Goal: Information Seeking & Learning: Compare options

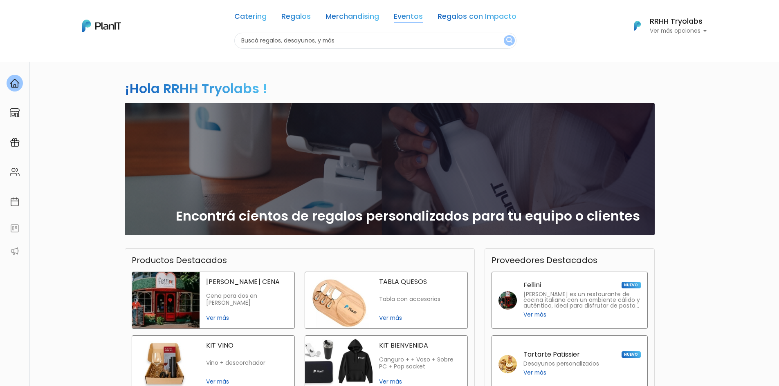
click at [412, 18] on link "Eventos" at bounding box center [408, 18] width 29 height 10
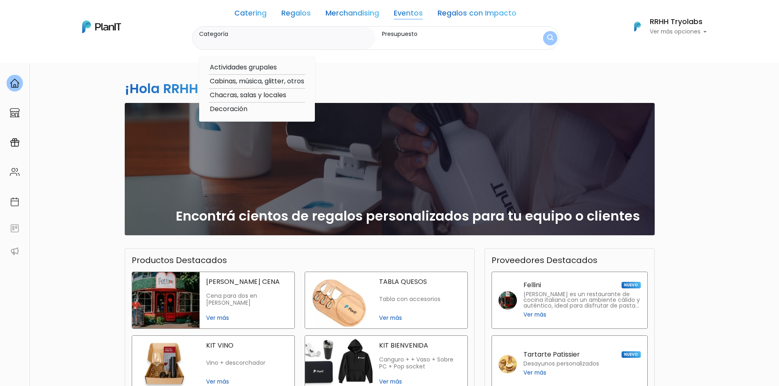
click at [243, 78] on option "Cabinas, música, glitter, otros" at bounding box center [257, 81] width 96 height 10
type input "Cabinas, música, glitter, otros"
type input "$0 - $1000"
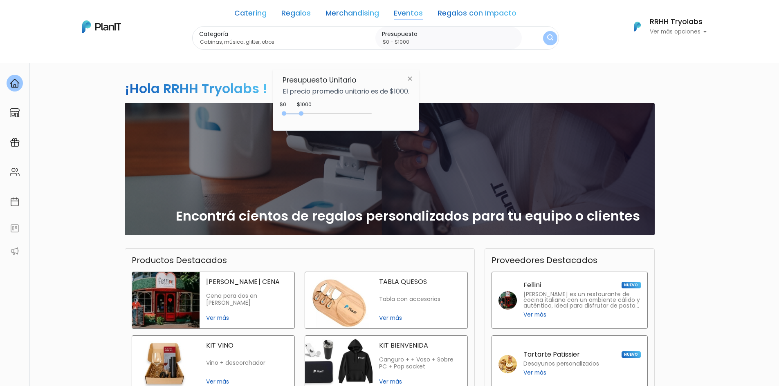
click at [412, 79] on img at bounding box center [409, 78] width 15 height 15
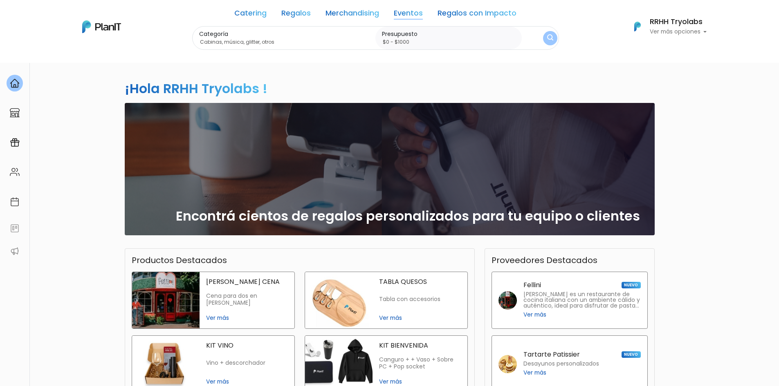
click at [550, 43] on button "submit" at bounding box center [550, 38] width 14 height 14
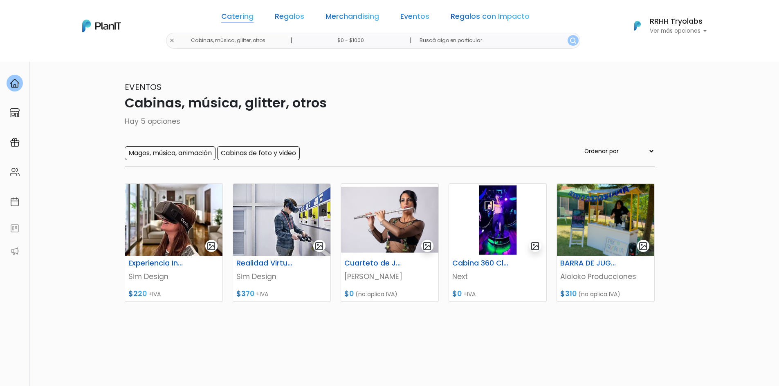
click at [253, 16] on link "Catering" at bounding box center [237, 18] width 32 height 10
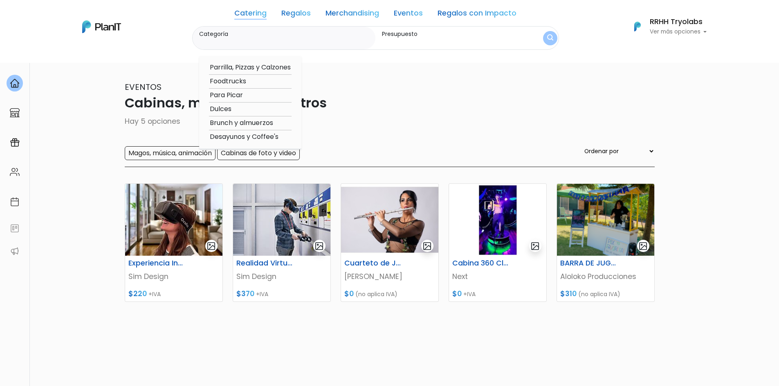
click at [233, 67] on option "Parrilla, Pizzas y Calzones" at bounding box center [250, 68] width 83 height 10
type input "Parrilla, Pizzas y Calzones"
type input "$0 - $1000"
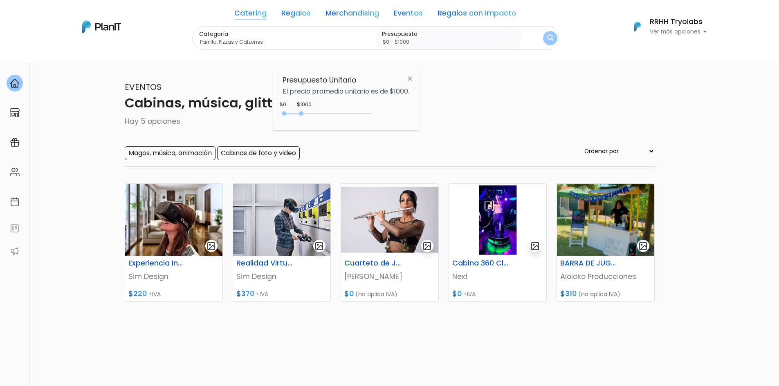
click at [410, 80] on img at bounding box center [409, 78] width 15 height 15
click at [550, 40] on img "submit" at bounding box center [550, 38] width 6 height 8
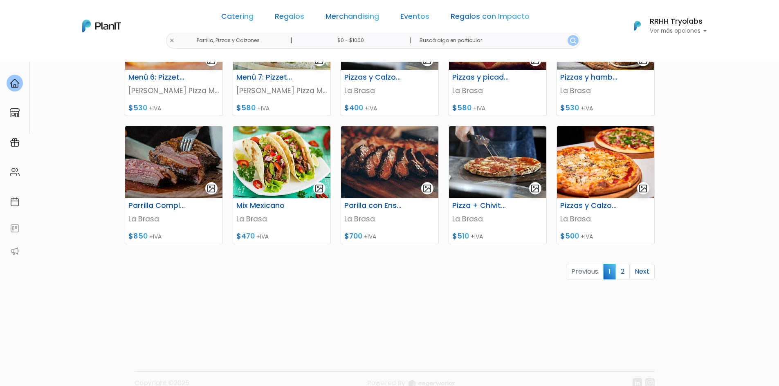
scroll to position [327, 0]
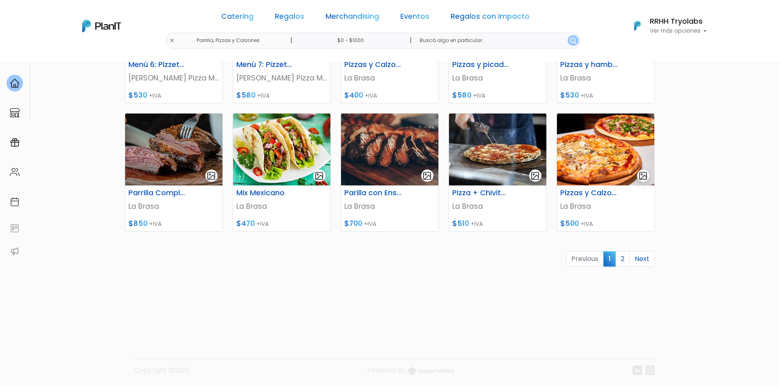
click at [624, 261] on link "2" at bounding box center [622, 259] width 14 height 16
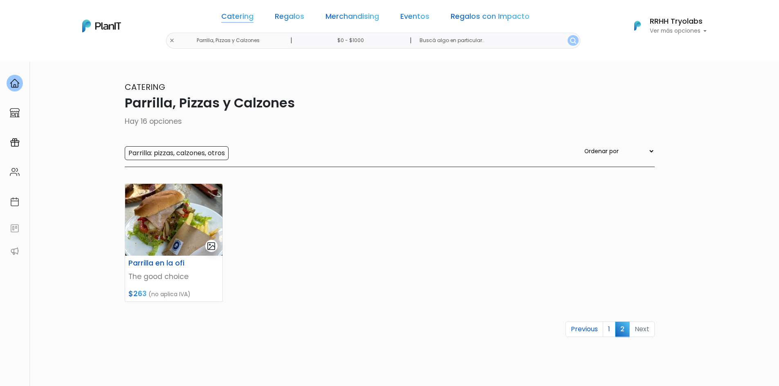
click at [253, 16] on link "Catering" at bounding box center [237, 18] width 32 height 10
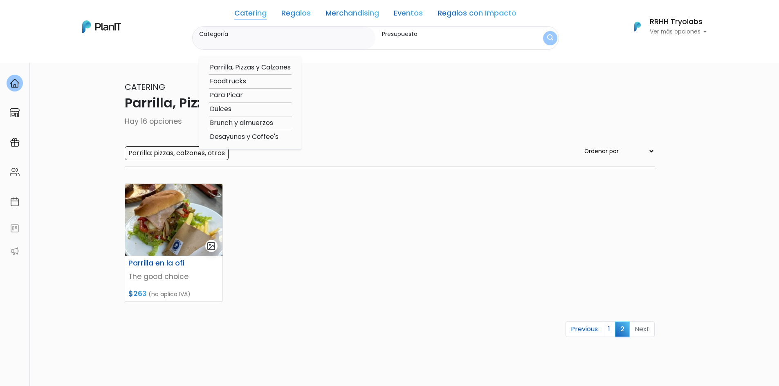
click at [238, 80] on option "Foodtrucks" at bounding box center [250, 81] width 83 height 10
type input "Foodtrucks"
type input "$0 - $1000"
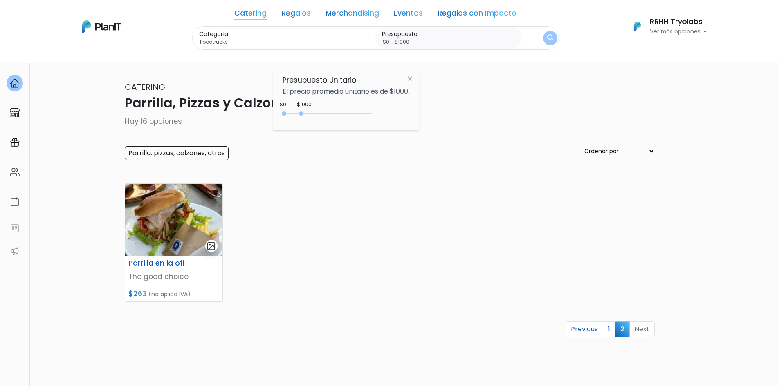
click at [412, 78] on img at bounding box center [409, 78] width 15 height 15
click at [550, 38] on img "submit" at bounding box center [550, 38] width 6 height 8
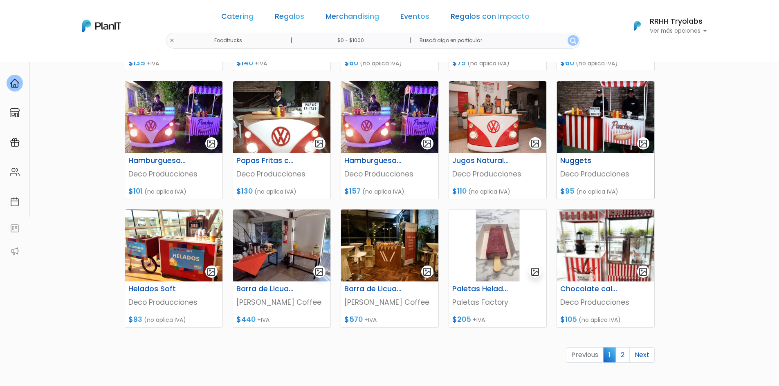
scroll to position [245, 0]
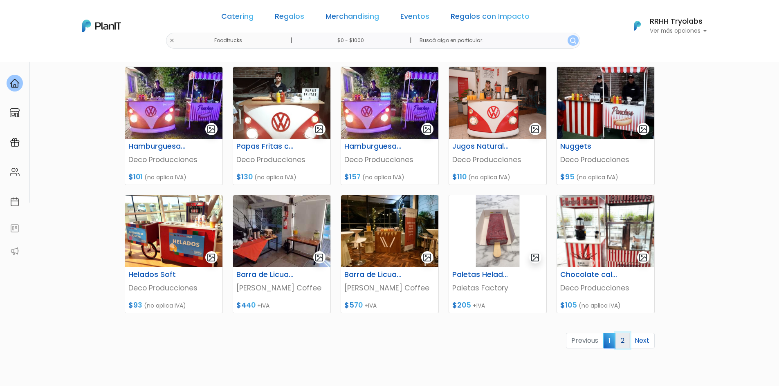
click at [625, 346] on link "2" at bounding box center [622, 341] width 14 height 16
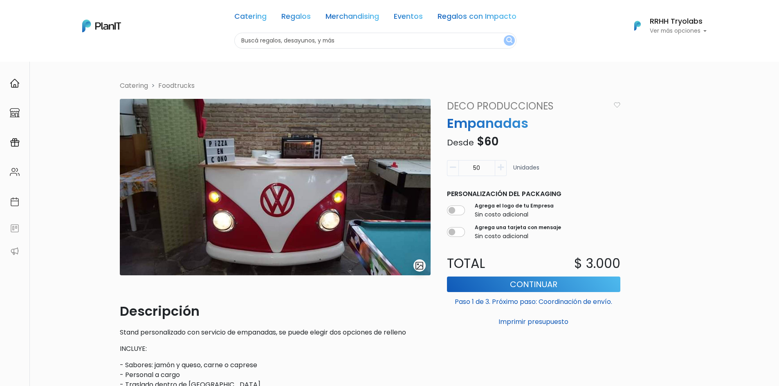
click at [500, 166] on icon "button" at bounding box center [500, 167] width 6 height 7
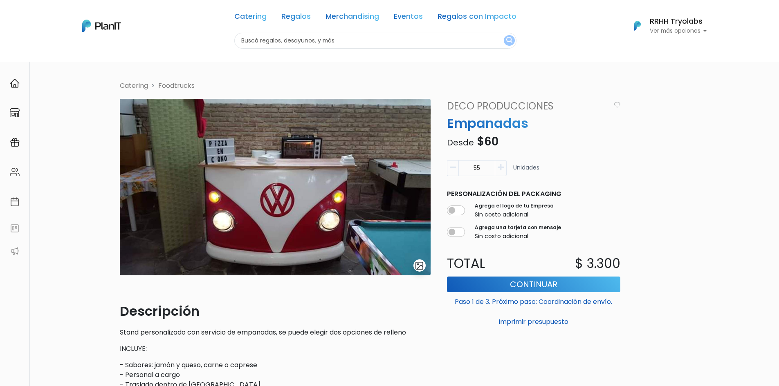
click at [500, 166] on icon "button" at bounding box center [500, 167] width 6 height 7
click at [490, 167] on input "56" at bounding box center [476, 168] width 37 height 16
type input "5"
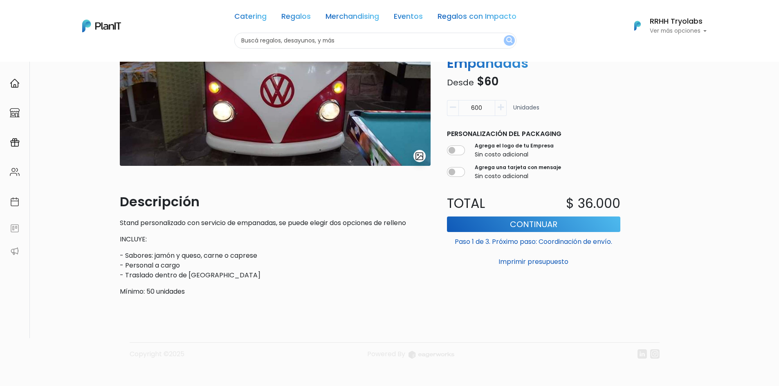
scroll to position [115, 0]
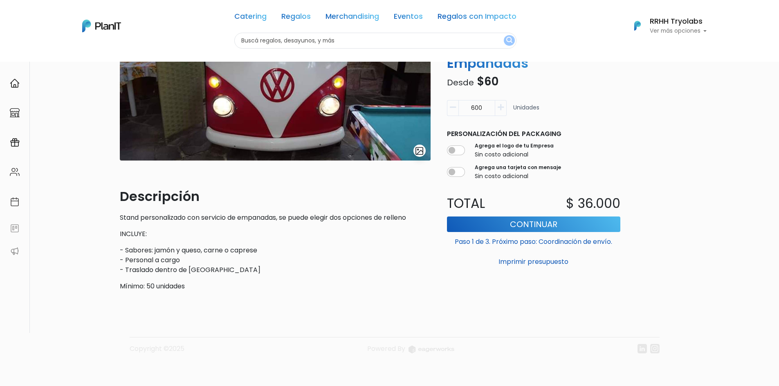
type input "600"
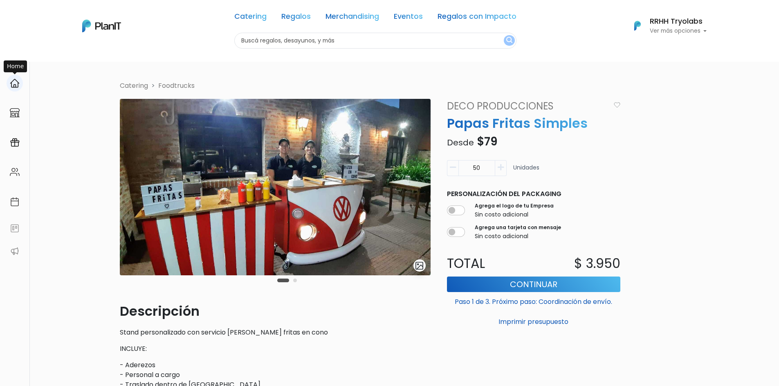
click at [11, 83] on img at bounding box center [15, 83] width 10 height 10
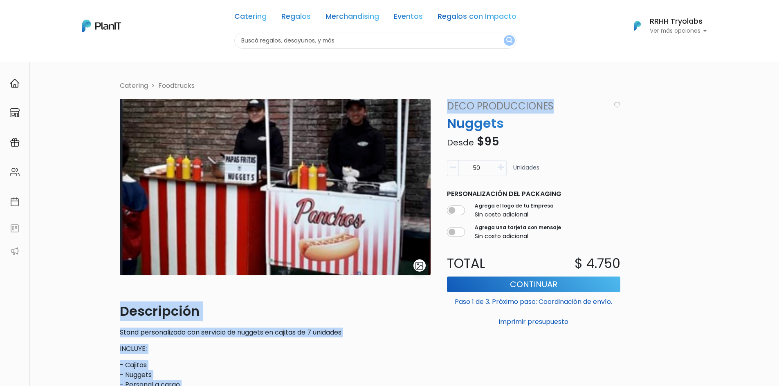
drag, startPoint x: 517, startPoint y: 105, endPoint x: 425, endPoint y: 100, distance: 91.3
click at [425, 101] on div "Catering Foodtrucks slide 1 of 1 Descripción Stand personalizado con servicio d…" at bounding box center [389, 252] width 549 height 342
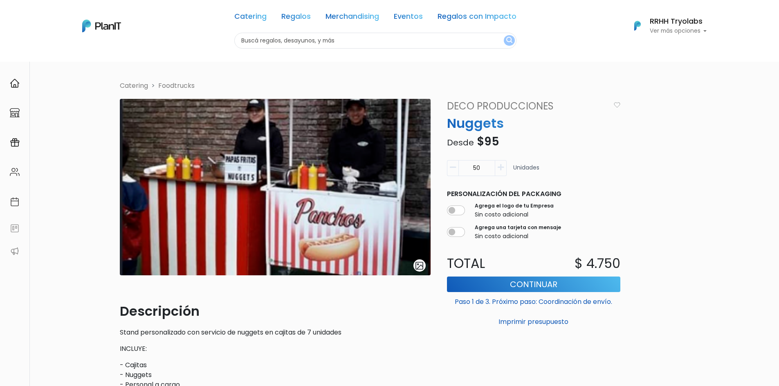
drag, startPoint x: 492, startPoint y: 125, endPoint x: 540, endPoint y: 122, distance: 48.3
click at [505, 122] on p "Nuggets" at bounding box center [533, 124] width 183 height 20
click at [550, 137] on p "Desde $95" at bounding box center [533, 141] width 183 height 17
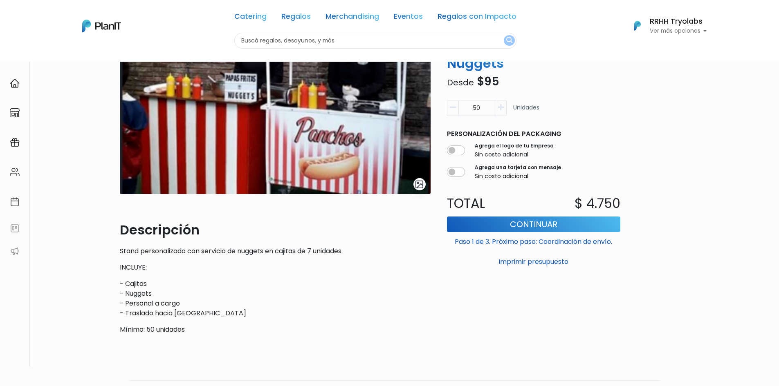
scroll to position [82, 0]
click at [258, 21] on link "Catering" at bounding box center [250, 18] width 32 height 10
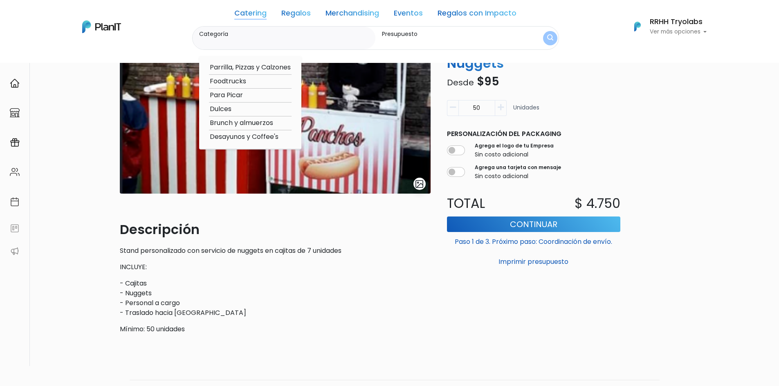
click at [232, 67] on option "Parrilla, Pizzas y Calzones" at bounding box center [250, 68] width 83 height 10
type input "Parrilla, Pizzas y Calzones"
type input "$0 - $1000"
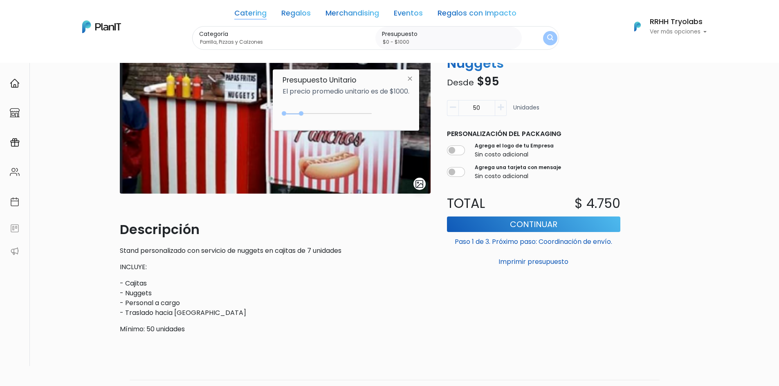
click at [415, 78] on img at bounding box center [409, 78] width 15 height 15
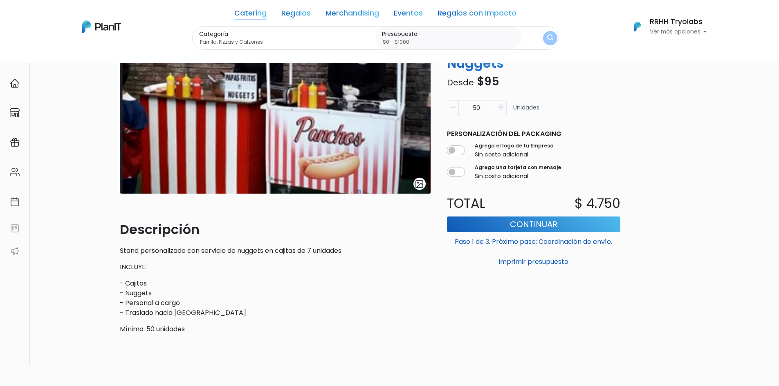
click at [547, 40] on img "submit" at bounding box center [550, 38] width 6 height 8
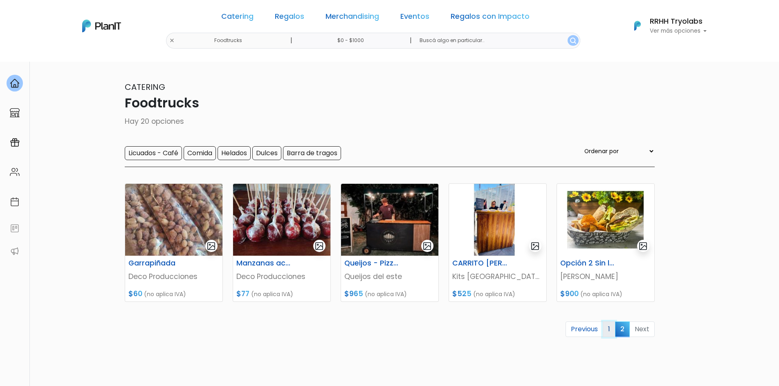
click at [610, 331] on link "1" at bounding box center [608, 330] width 13 height 16
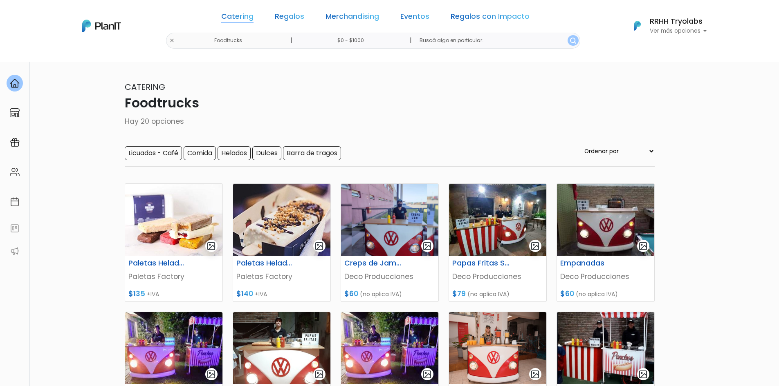
click at [247, 22] on link "Catering" at bounding box center [237, 18] width 32 height 10
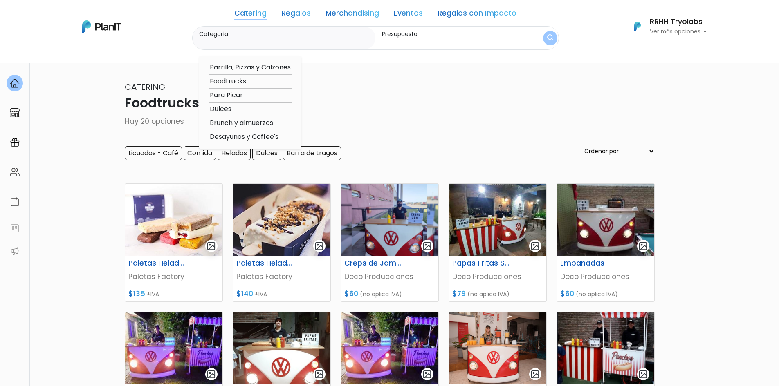
click at [235, 98] on option "Para Picar" at bounding box center [250, 95] width 83 height 10
type input "Para Picar"
type input "$0 - $1000"
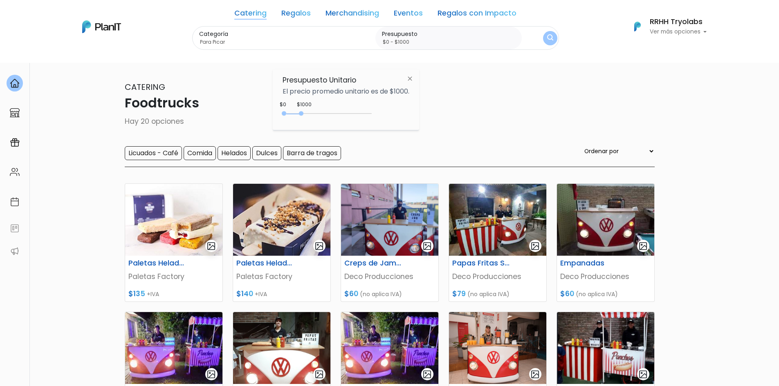
click at [535, 40] on div "Categoría Para Picar Parrilla, Pizzas y Calzones Foodtrucks Para Picar Dulces B…" at bounding box center [375, 38] width 367 height 24
click at [544, 42] on button "submit" at bounding box center [550, 38] width 14 height 14
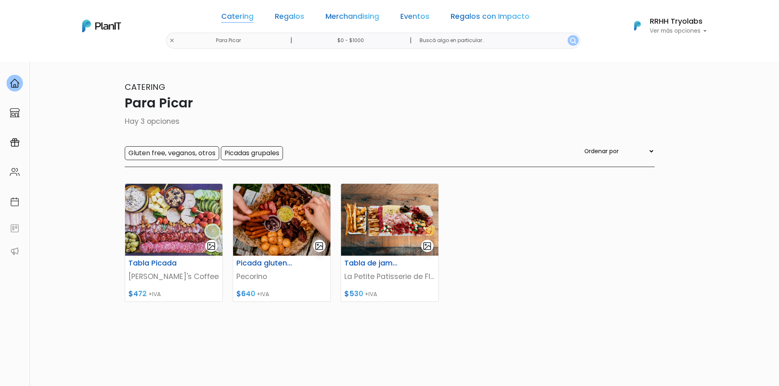
click at [251, 20] on link "Catering" at bounding box center [237, 18] width 32 height 10
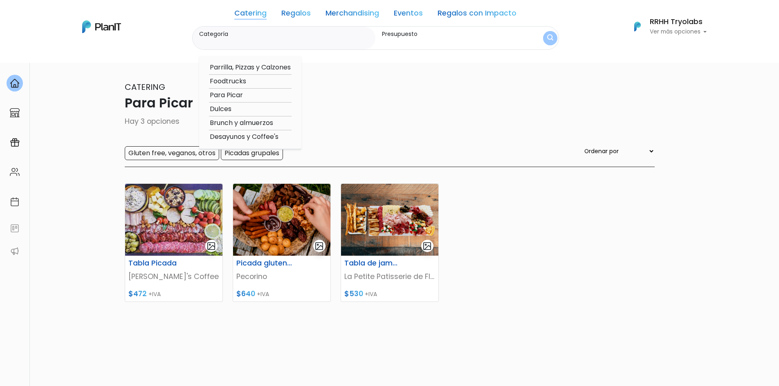
click at [228, 109] on option "Dulces" at bounding box center [250, 109] width 83 height 10
type input "Dulces"
type input "$0 - $1000"
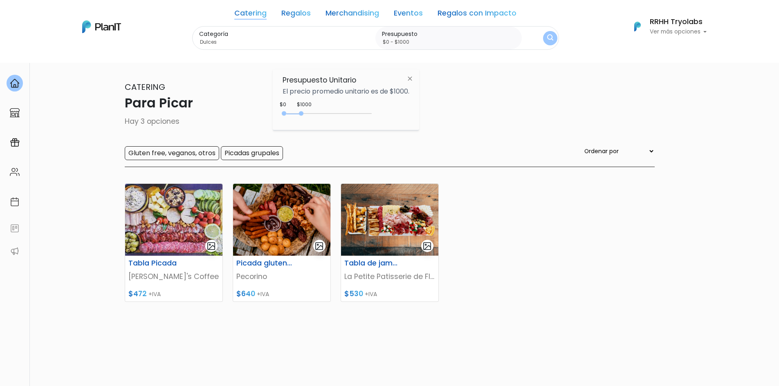
click at [552, 42] on button "submit" at bounding box center [550, 38] width 14 height 14
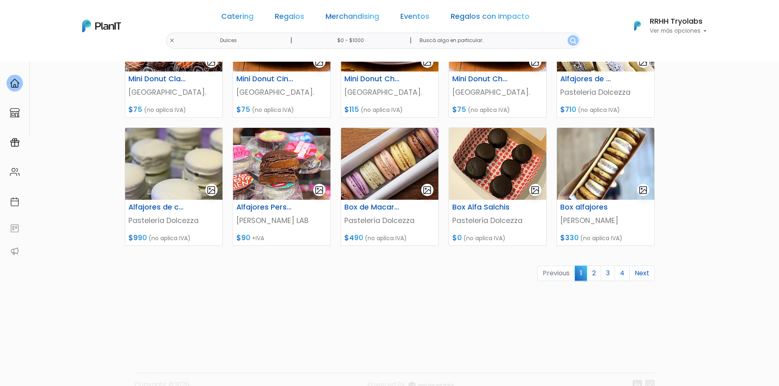
scroll to position [327, 0]
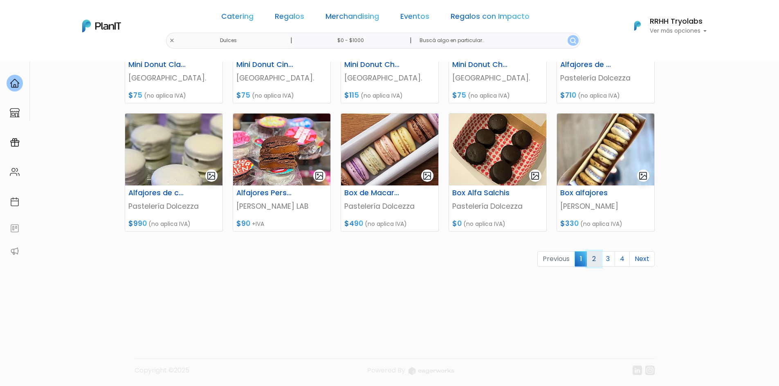
click at [593, 264] on link "2" at bounding box center [594, 259] width 14 height 16
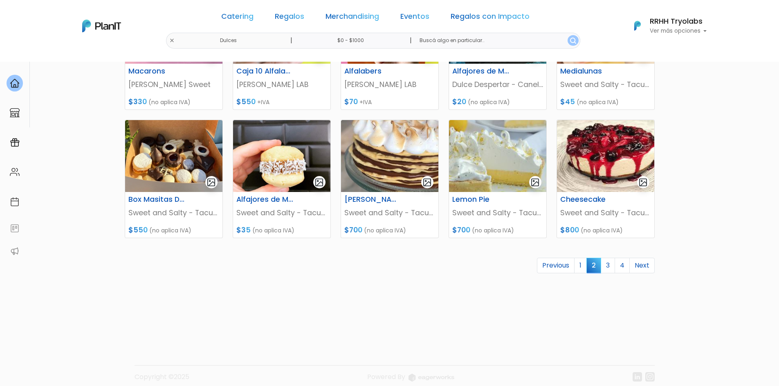
scroll to position [329, 0]
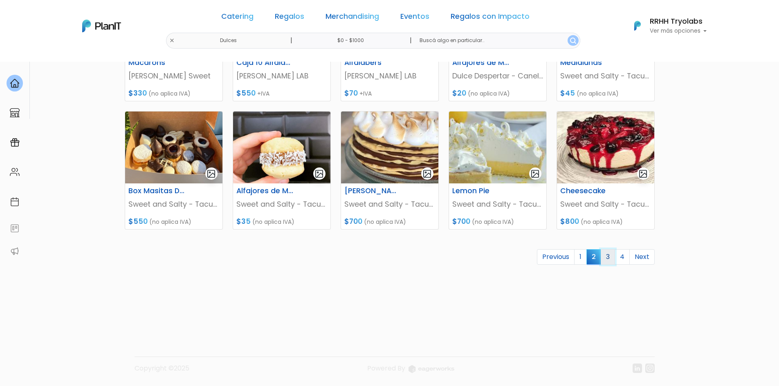
click at [611, 257] on link "3" at bounding box center [607, 257] width 14 height 16
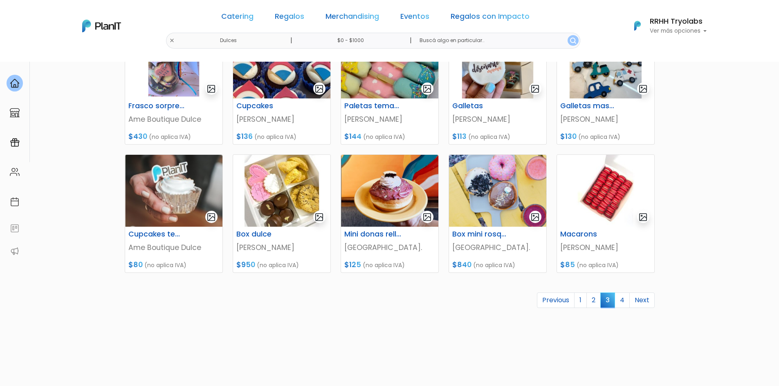
scroll to position [286, 0]
click at [623, 303] on link "4" at bounding box center [621, 300] width 15 height 16
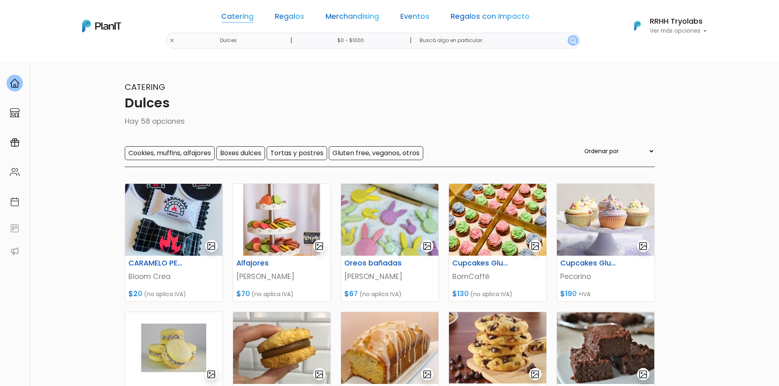
click at [250, 21] on link "Catering" at bounding box center [237, 18] width 32 height 10
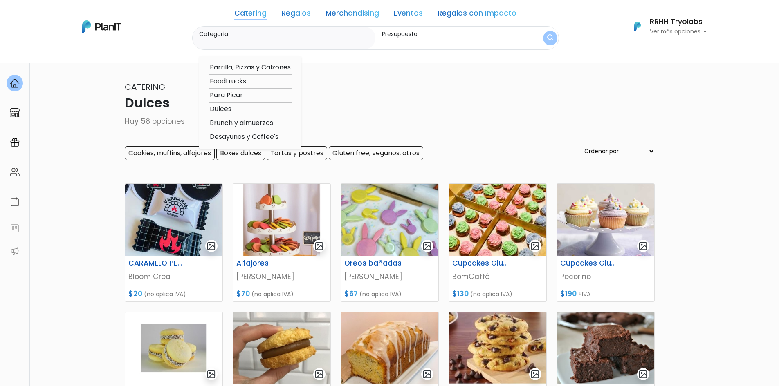
click at [240, 139] on option "Desayunos y Coffee's" at bounding box center [250, 137] width 83 height 10
type input "Desayunos y Coffee's"
type input "$0 - $1000"
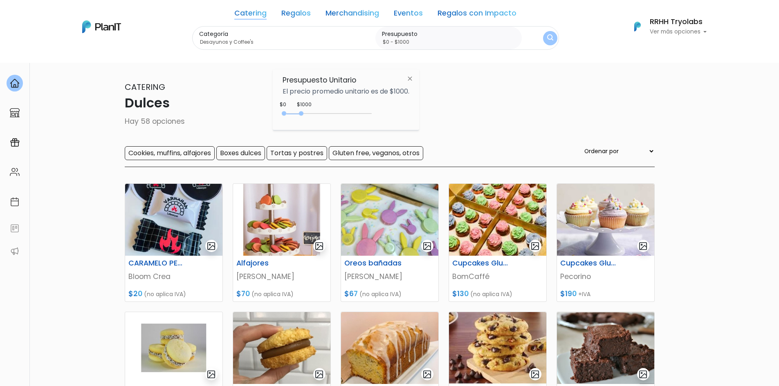
click at [547, 42] on img "submit" at bounding box center [550, 38] width 6 height 8
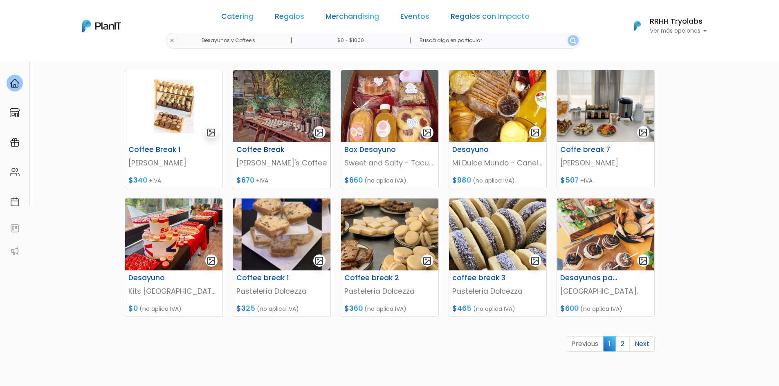
scroll to position [245, 0]
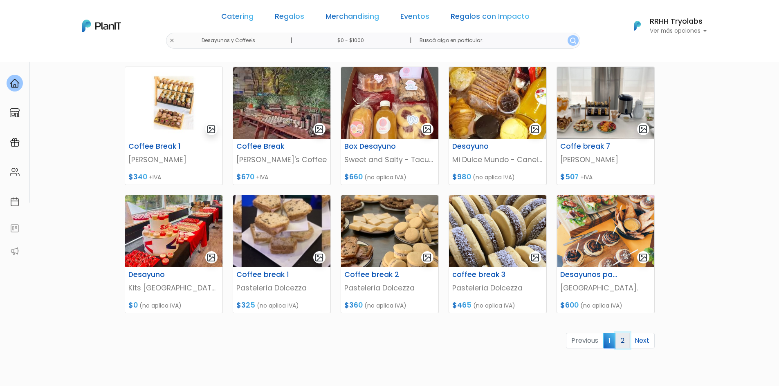
click at [620, 347] on link "2" at bounding box center [622, 341] width 14 height 16
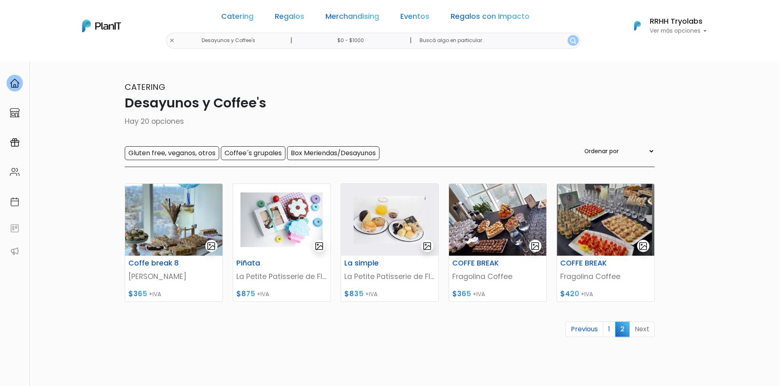
click at [195, 39] on div "Catering Regalos Merchandising Eventos Regalos con Impacto Desayunos y Coffee's…" at bounding box center [390, 25] width 654 height 45
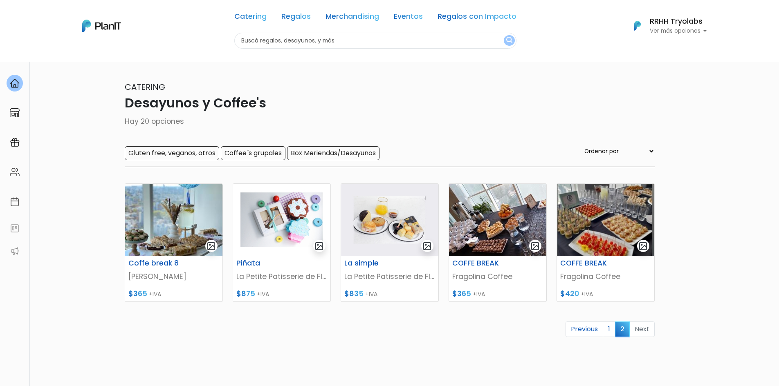
click at [242, 42] on input "text" at bounding box center [375, 41] width 282 height 16
click at [252, 21] on link "Catering" at bounding box center [250, 18] width 32 height 10
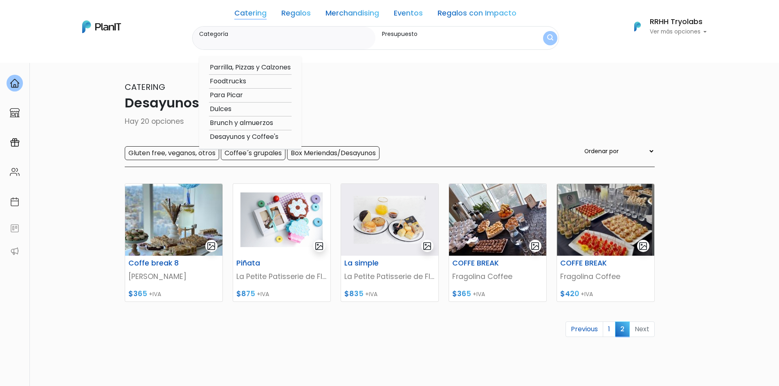
click at [302, 16] on link "Regalos" at bounding box center [295, 15] width 29 height 10
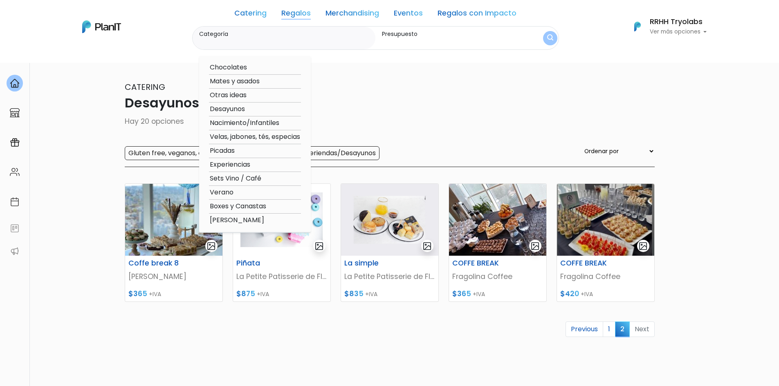
click at [331, 17] on link "Merchandising" at bounding box center [352, 15] width 54 height 10
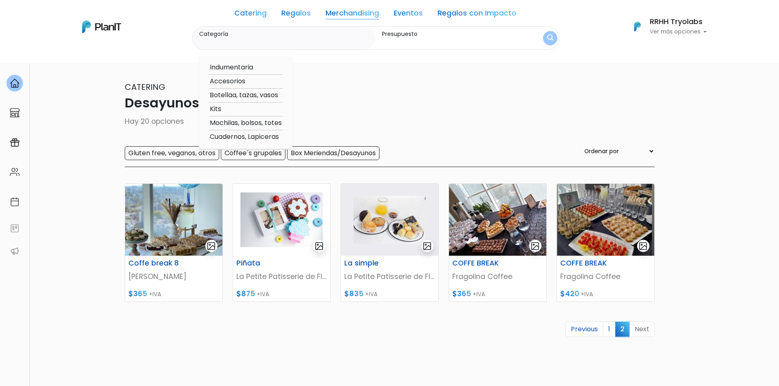
click at [408, 18] on link "Eventos" at bounding box center [408, 15] width 29 height 10
click at [266, 84] on option "Cabinas, música, glitter, otros" at bounding box center [257, 81] width 96 height 10
type input "Cabinas, música, glitter, otros"
type input "$0 - $1000"
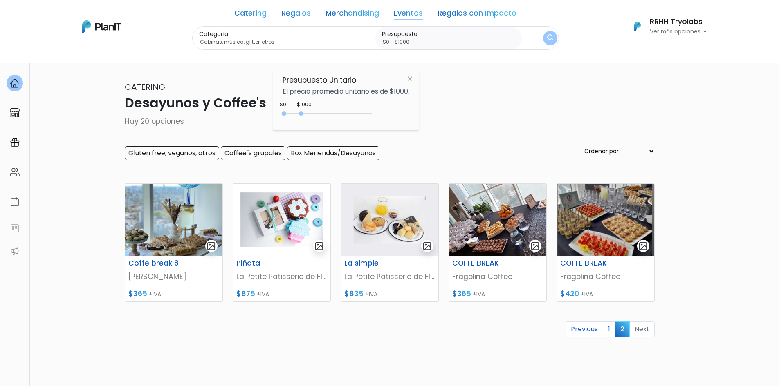
click at [549, 40] on img "submit" at bounding box center [550, 38] width 6 height 8
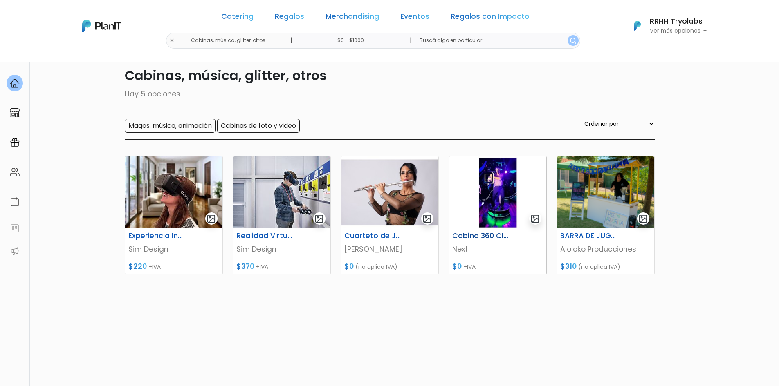
scroll to position [41, 0]
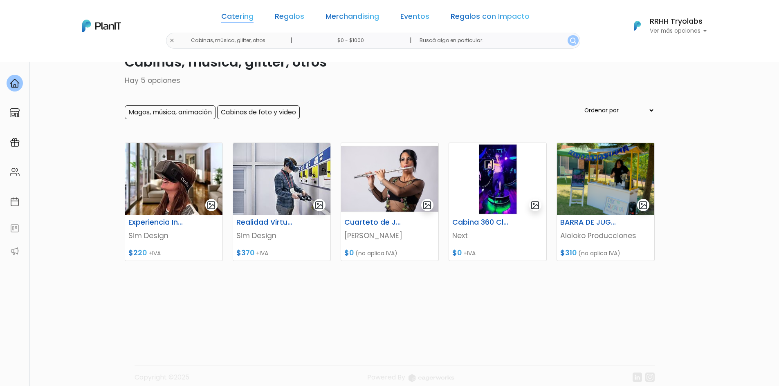
click at [246, 17] on link "Catering" at bounding box center [237, 18] width 32 height 10
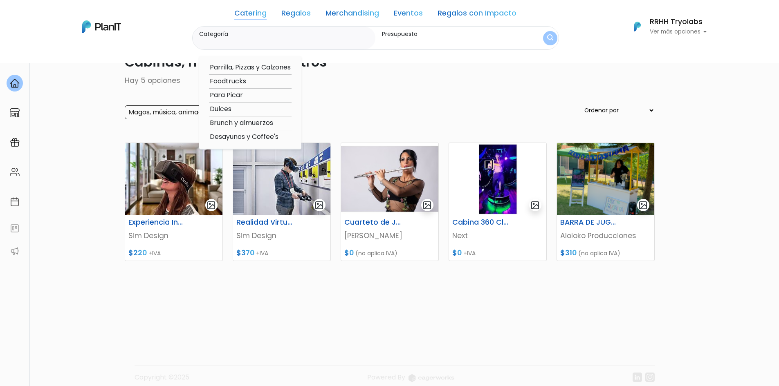
click at [232, 67] on option "Parrilla, Pizzas y Calzones" at bounding box center [250, 68] width 83 height 10
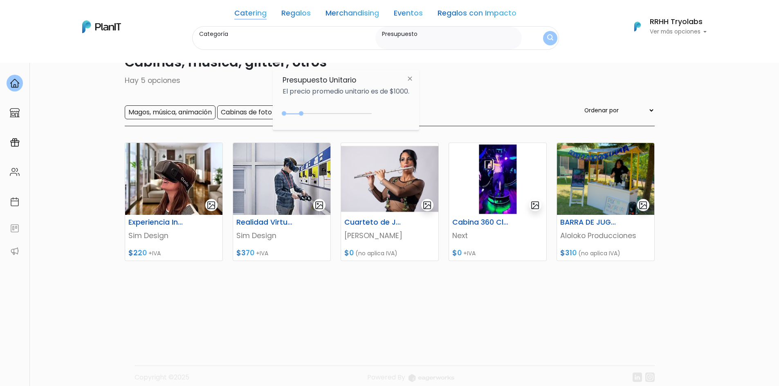
type input "Parrilla, Pizzas y Calzones"
type input "$0 - $1000"
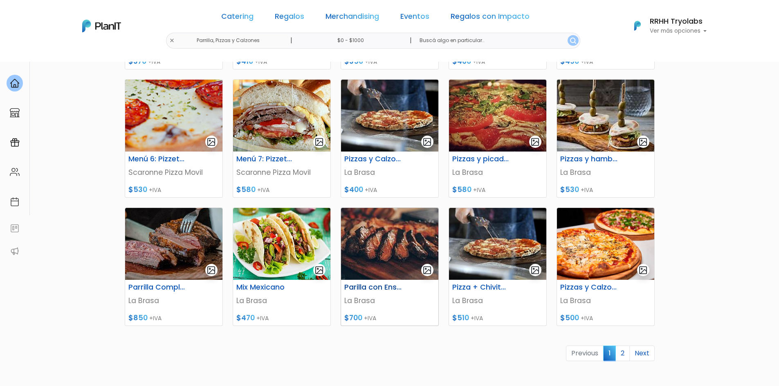
scroll to position [245, 0]
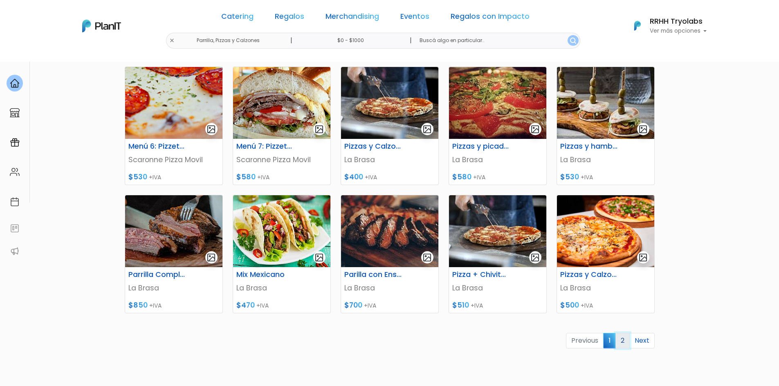
click at [624, 343] on link "2" at bounding box center [622, 341] width 14 height 16
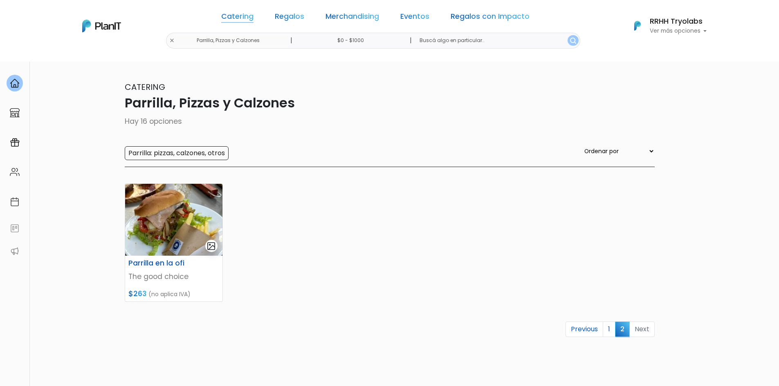
click at [253, 20] on link "Catering" at bounding box center [237, 18] width 32 height 10
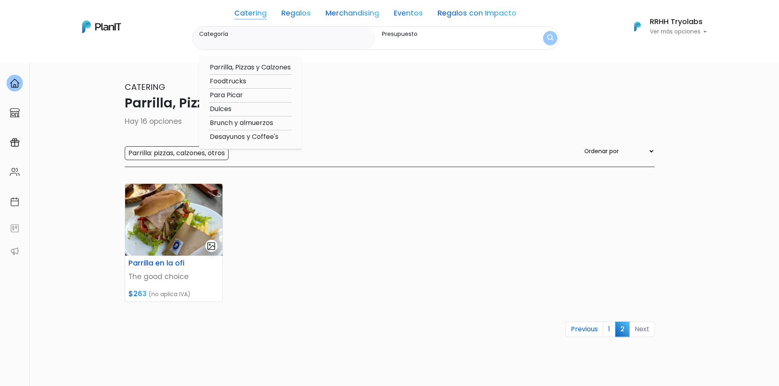
click at [226, 81] on option "Foodtrucks" at bounding box center [250, 81] width 83 height 10
type input "Foodtrucks"
type input "$0 - $1000"
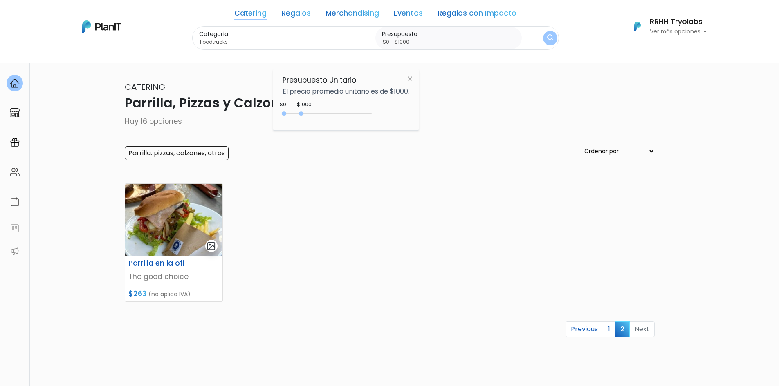
click at [410, 78] on img at bounding box center [409, 78] width 15 height 15
click at [547, 39] on img "submit" at bounding box center [550, 38] width 6 height 8
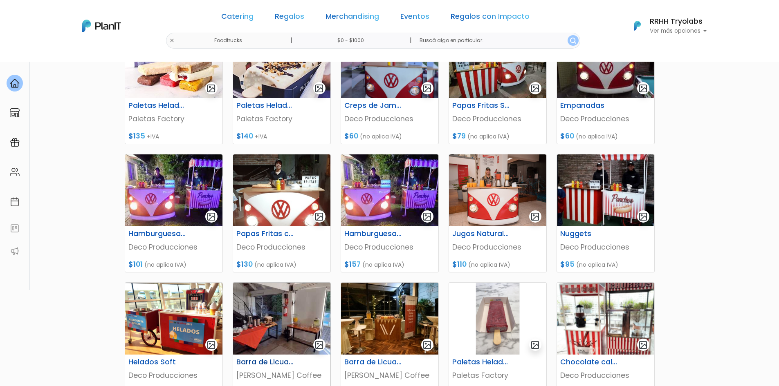
scroll to position [204, 0]
